Goal: Task Accomplishment & Management: Manage account settings

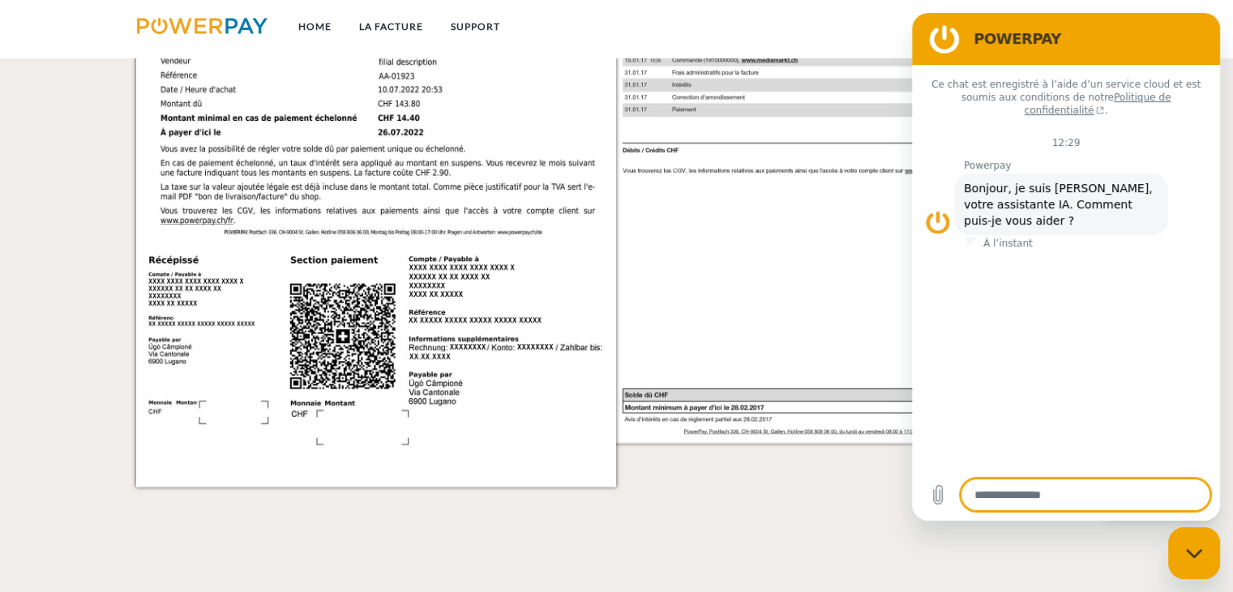
scroll to position [1781, 0]
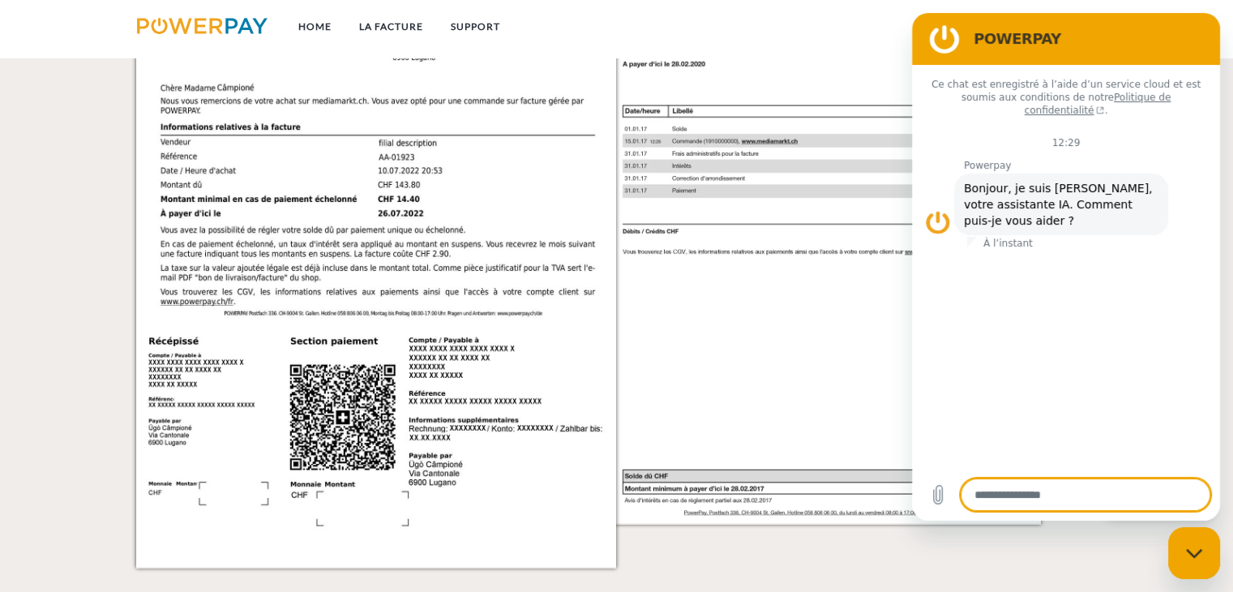
click at [832, 34] on nav "Home LA FACTURE Support CG" at bounding box center [616, 29] width 1233 height 58
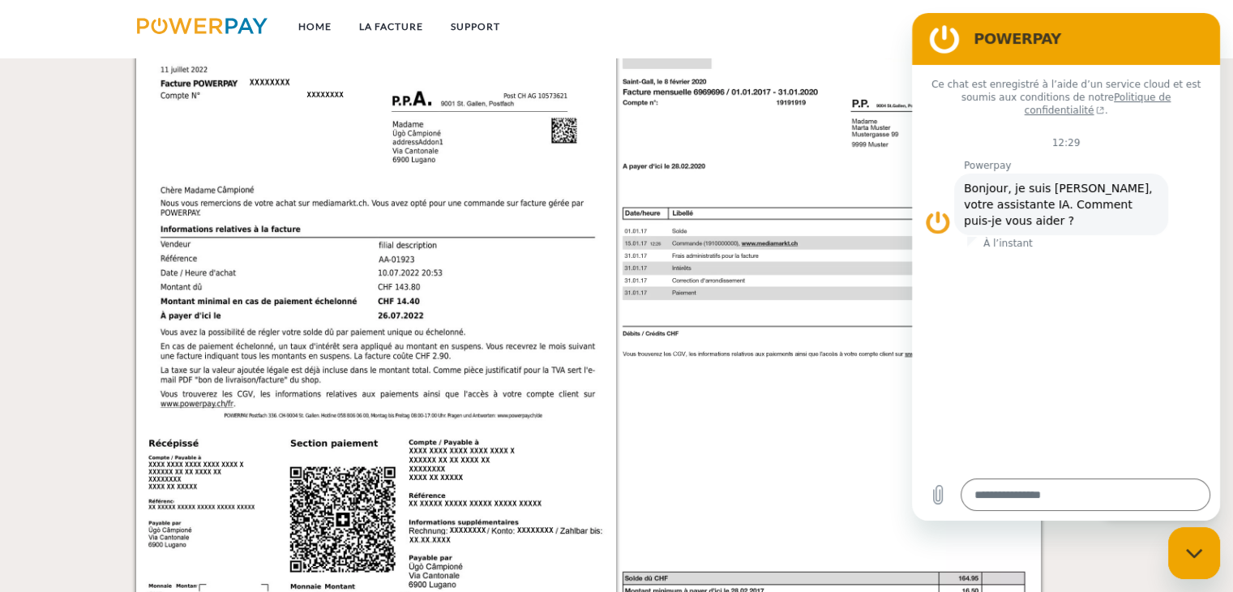
scroll to position [1537, 0]
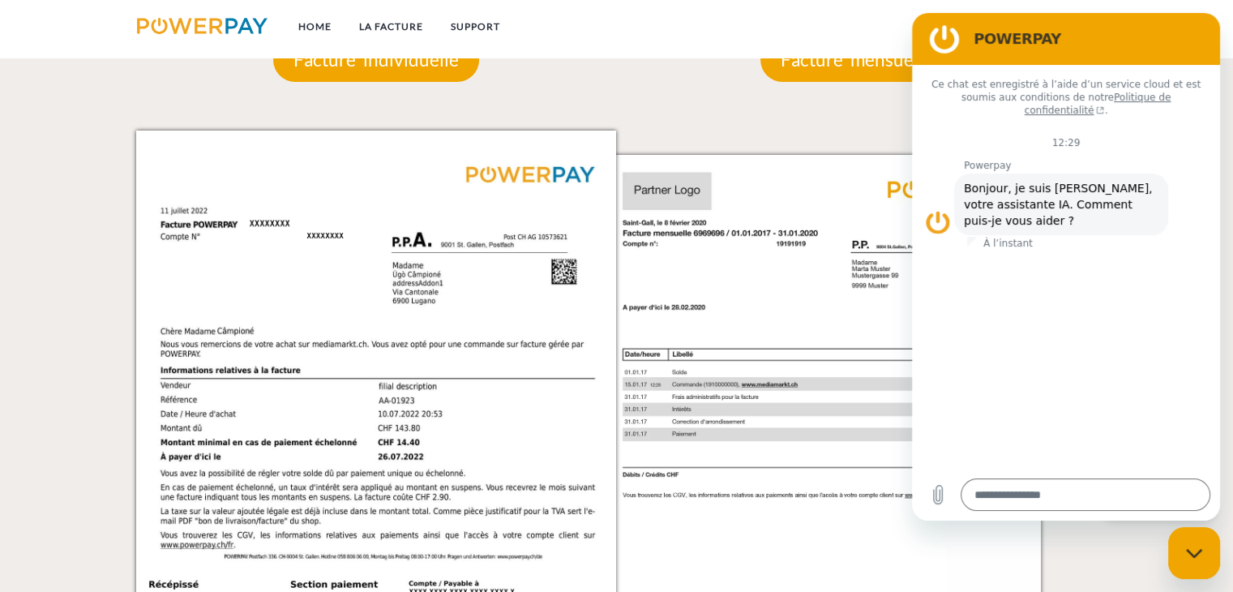
click at [798, 326] on img at bounding box center [848, 469] width 480 height 679
click at [794, 325] on img at bounding box center [848, 469] width 480 height 679
drag, startPoint x: 1708, startPoint y: 341, endPoint x: 1179, endPoint y: 39, distance: 608.8
click at [1179, 39] on h2 "POWERPAY" at bounding box center [1088, 38] width 230 height 19
click at [947, 32] on figure at bounding box center [944, 39] width 32 height 32
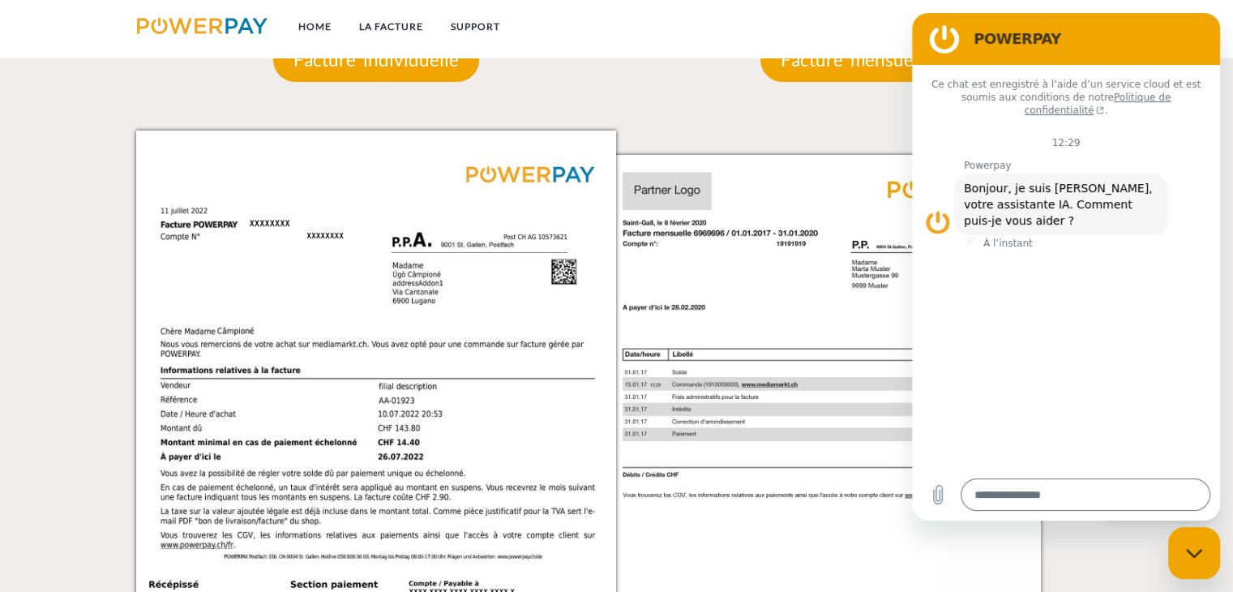
click at [947, 32] on figure at bounding box center [944, 39] width 32 height 32
drag, startPoint x: 1224, startPoint y: 74, endPoint x: 1239, endPoint y: 106, distance: 35.9
click at [1232, 106] on html "Home LA FACTURE Support" at bounding box center [616, 321] width 1233 height 3717
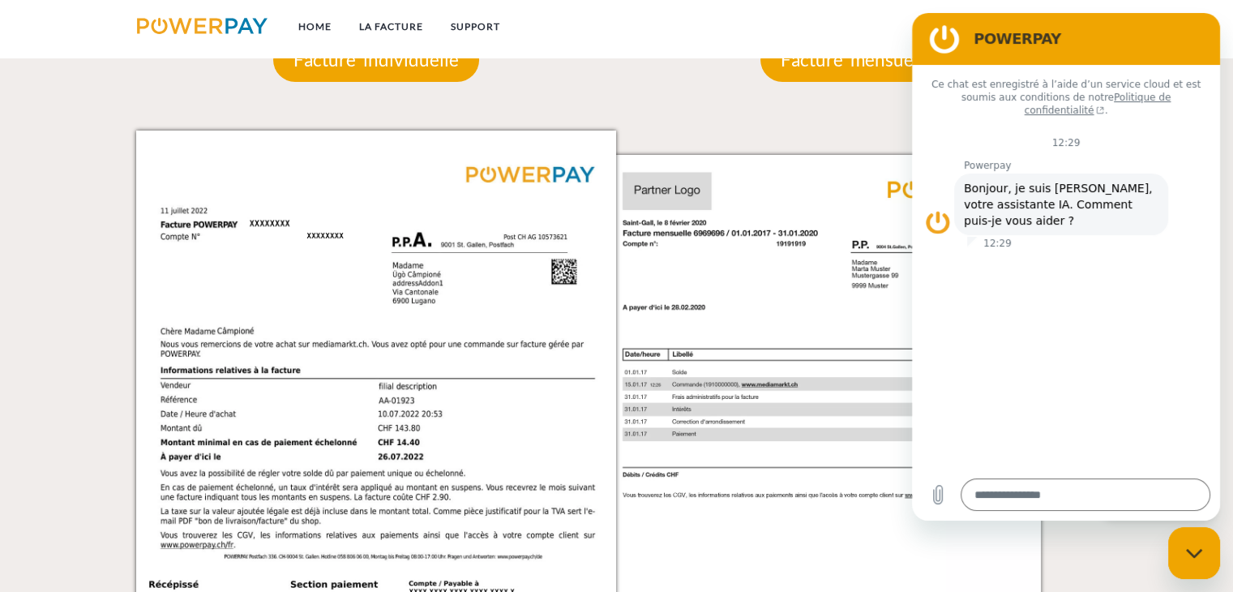
scroll to position [1020, 0]
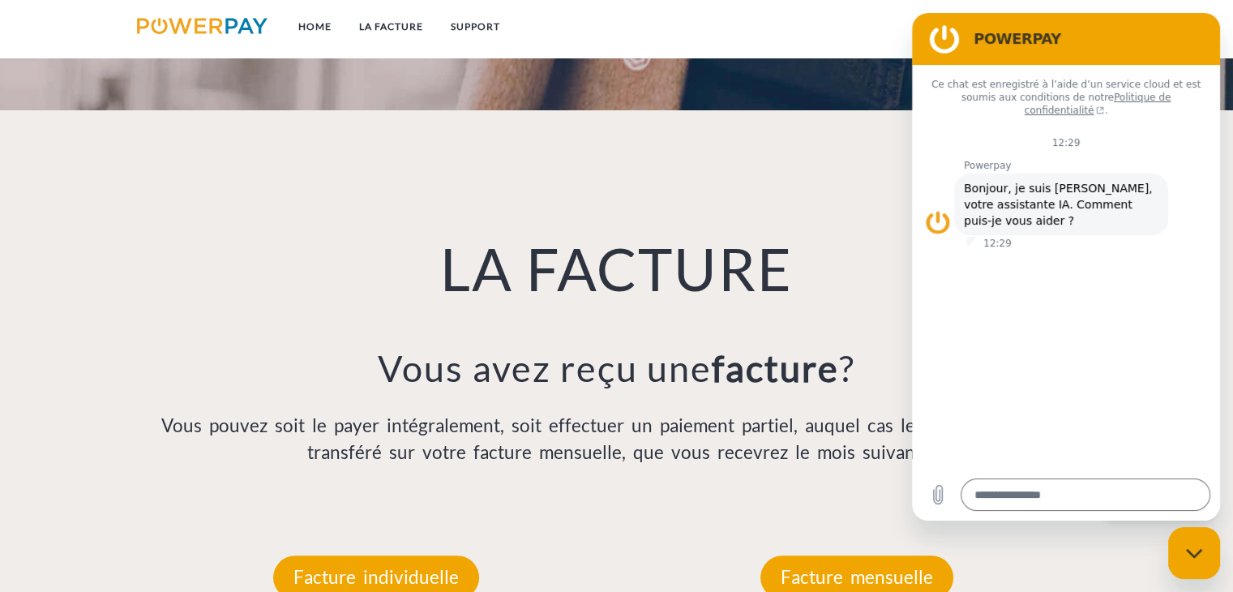
drag, startPoint x: 1227, startPoint y: 126, endPoint x: 1233, endPoint y: 103, distance: 23.4
drag, startPoint x: 1233, startPoint y: 103, endPoint x: 802, endPoint y: 581, distance: 643.3
click at [802, 581] on p "Facture mensuelle" at bounding box center [856, 577] width 193 height 44
click at [803, 581] on p "Facture mensuelle" at bounding box center [856, 577] width 193 height 44
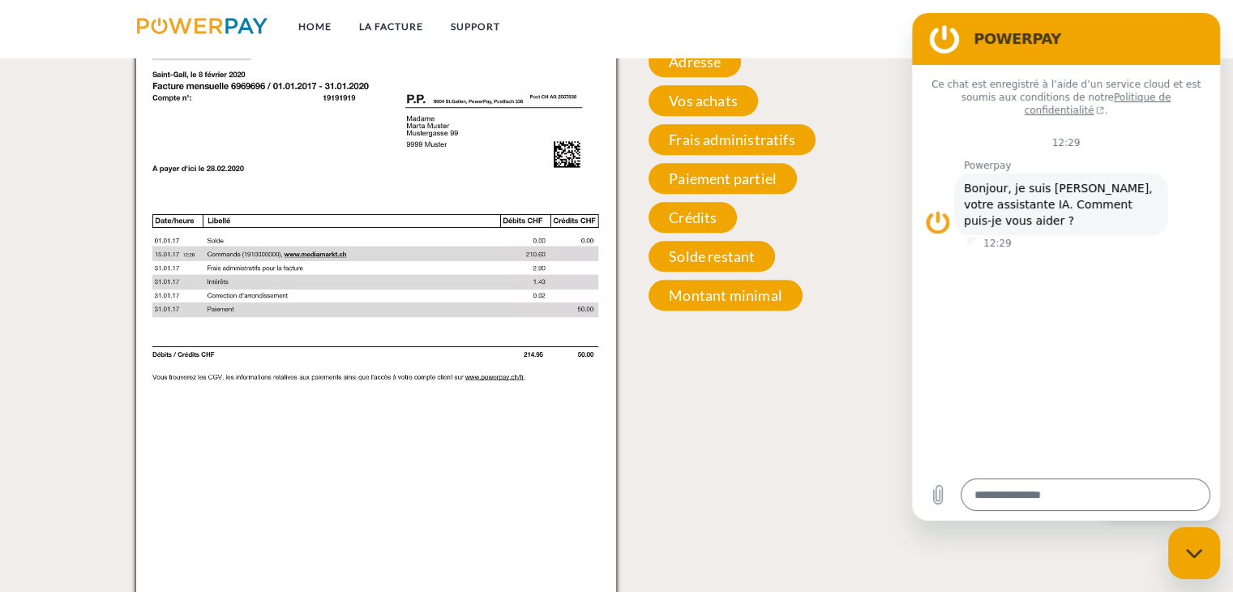
scroll to position [1507, 0]
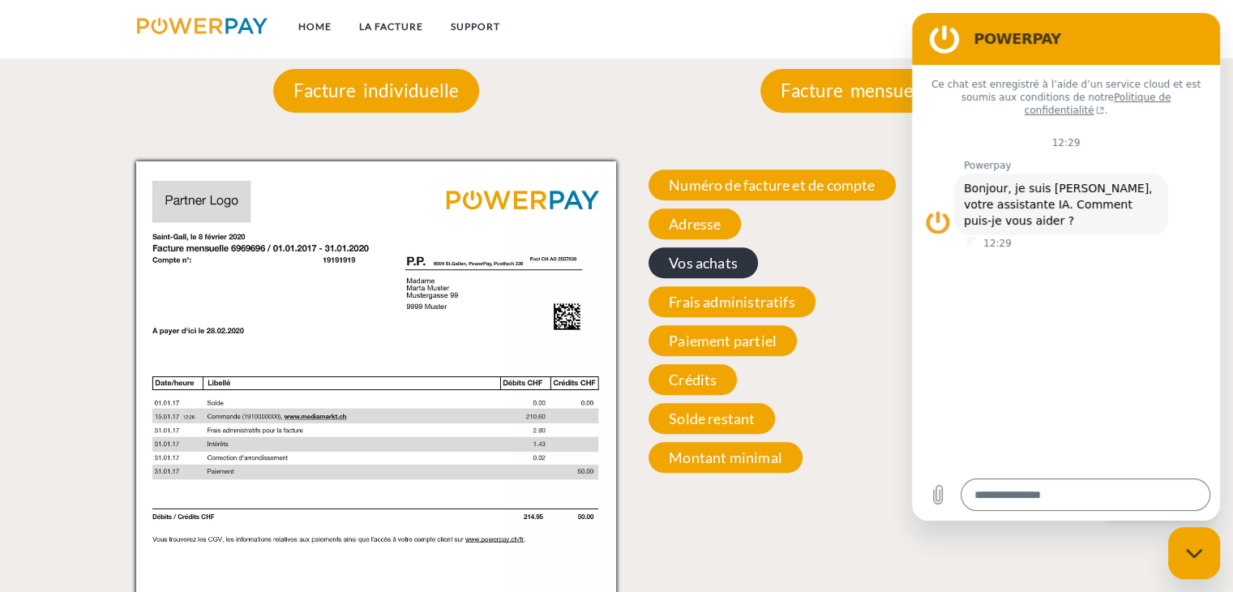
click at [701, 250] on span "Vos achats" at bounding box center [702, 262] width 109 height 31
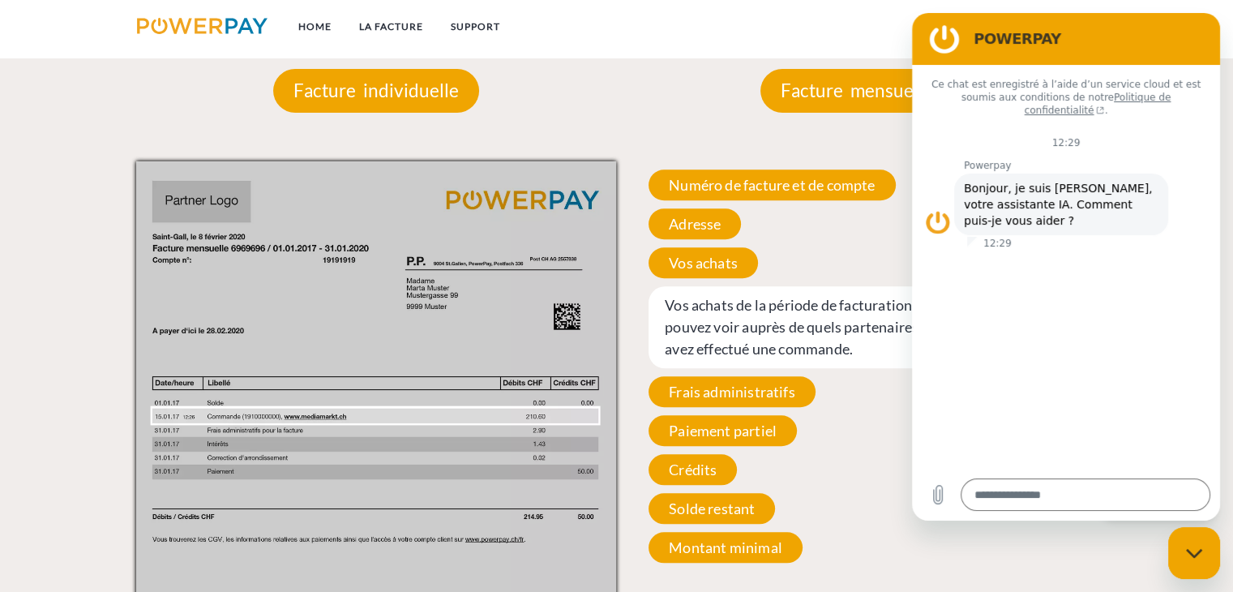
click at [684, 97] on div "Facture mensuelle Facture mensuelle Numéro de facture et de compte Numéro de fa…" at bounding box center [856, 431] width 480 height 822
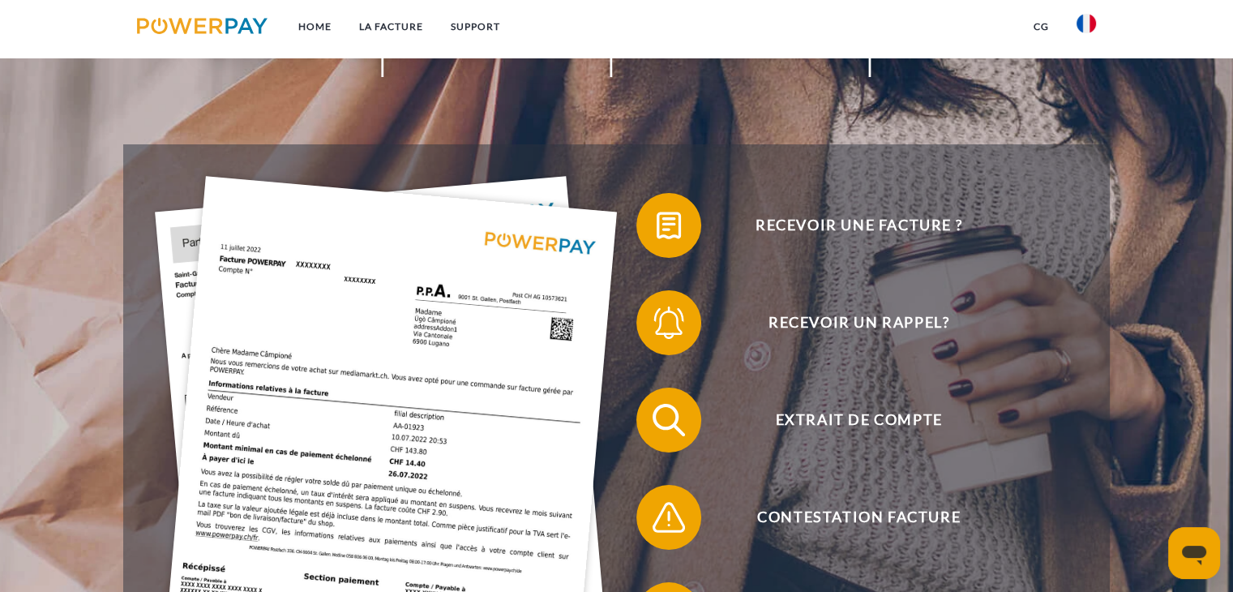
scroll to position [324, 0]
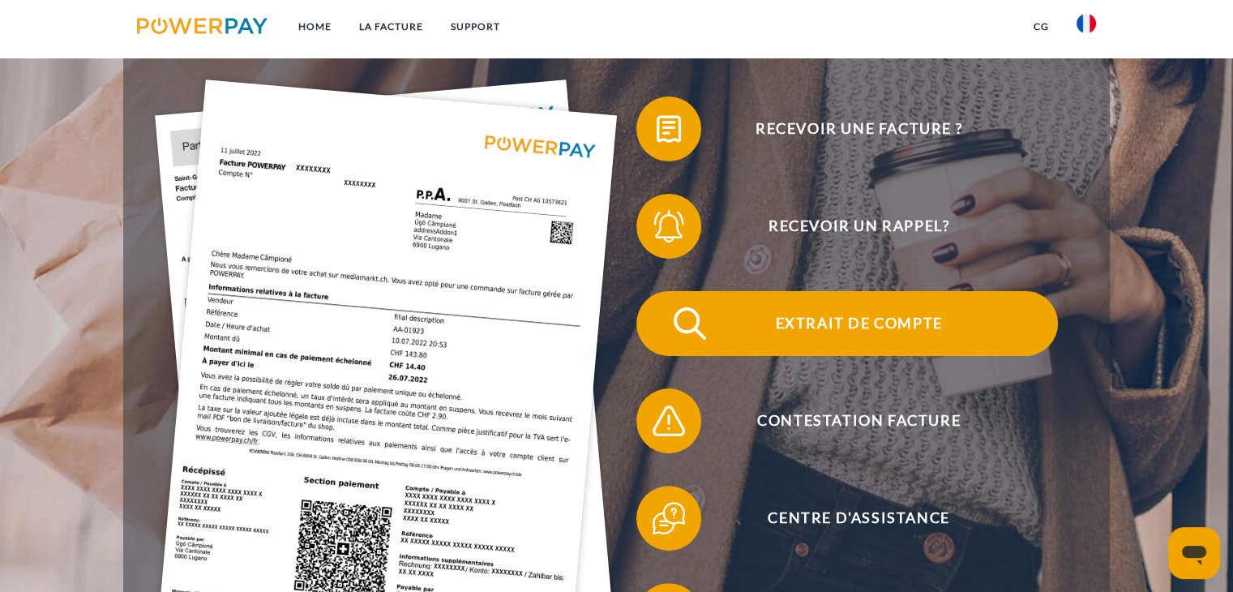
click at [806, 314] on span "Extrait de compte" at bounding box center [858, 323] width 397 height 65
